Goal: Transaction & Acquisition: Purchase product/service

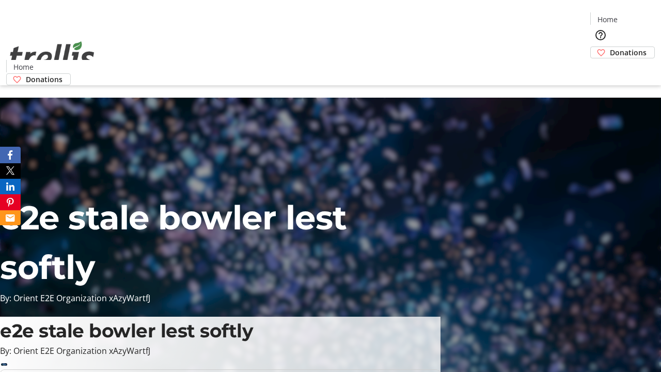
click at [610, 47] on span "Donations" at bounding box center [628, 52] width 37 height 11
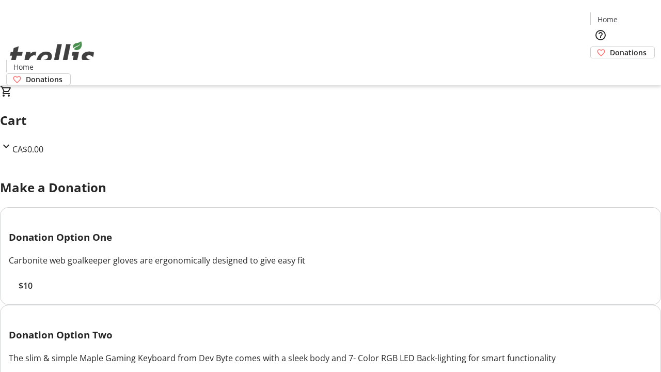
click at [33, 292] on span "$10" at bounding box center [26, 285] width 14 height 12
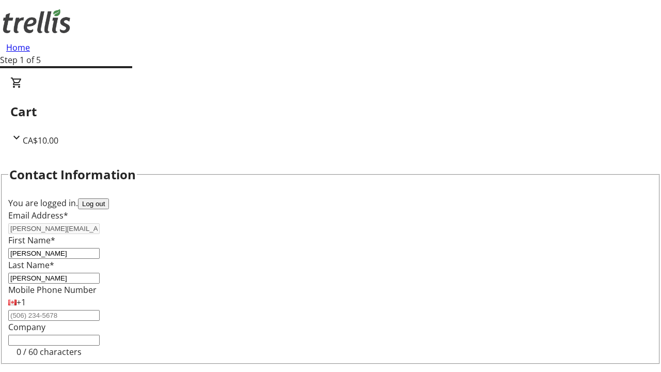
select select "CA"
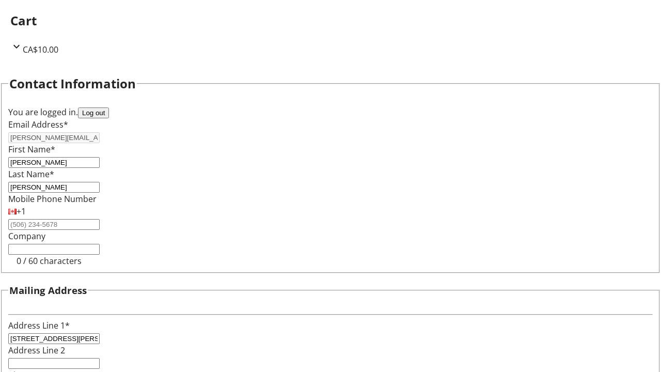
select select "BC"
type input "Kelowna"
type input "V1Y 0C2"
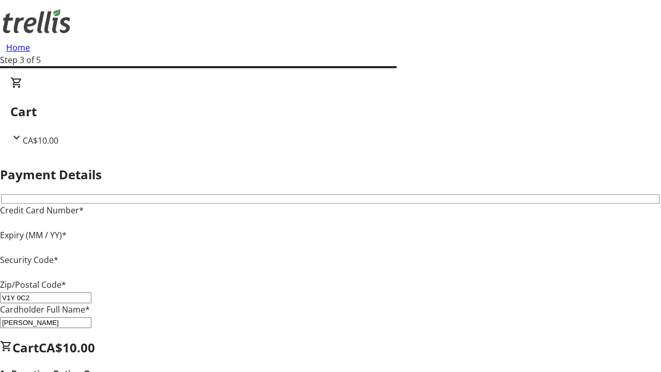
type input "V1Y 0C2"
